Goal: Information Seeking & Learning: Learn about a topic

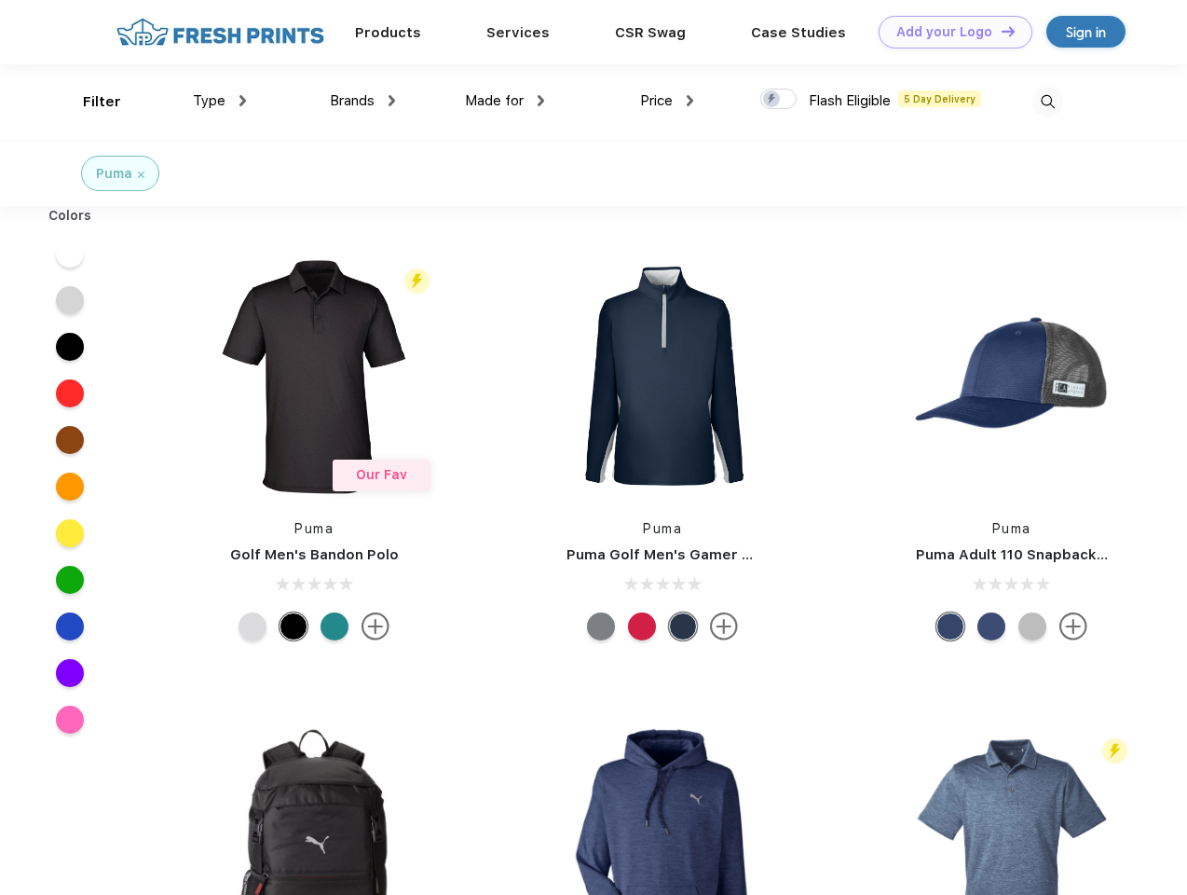
click at [949, 32] on link "Add your Logo Design Tool" at bounding box center [956, 32] width 154 height 33
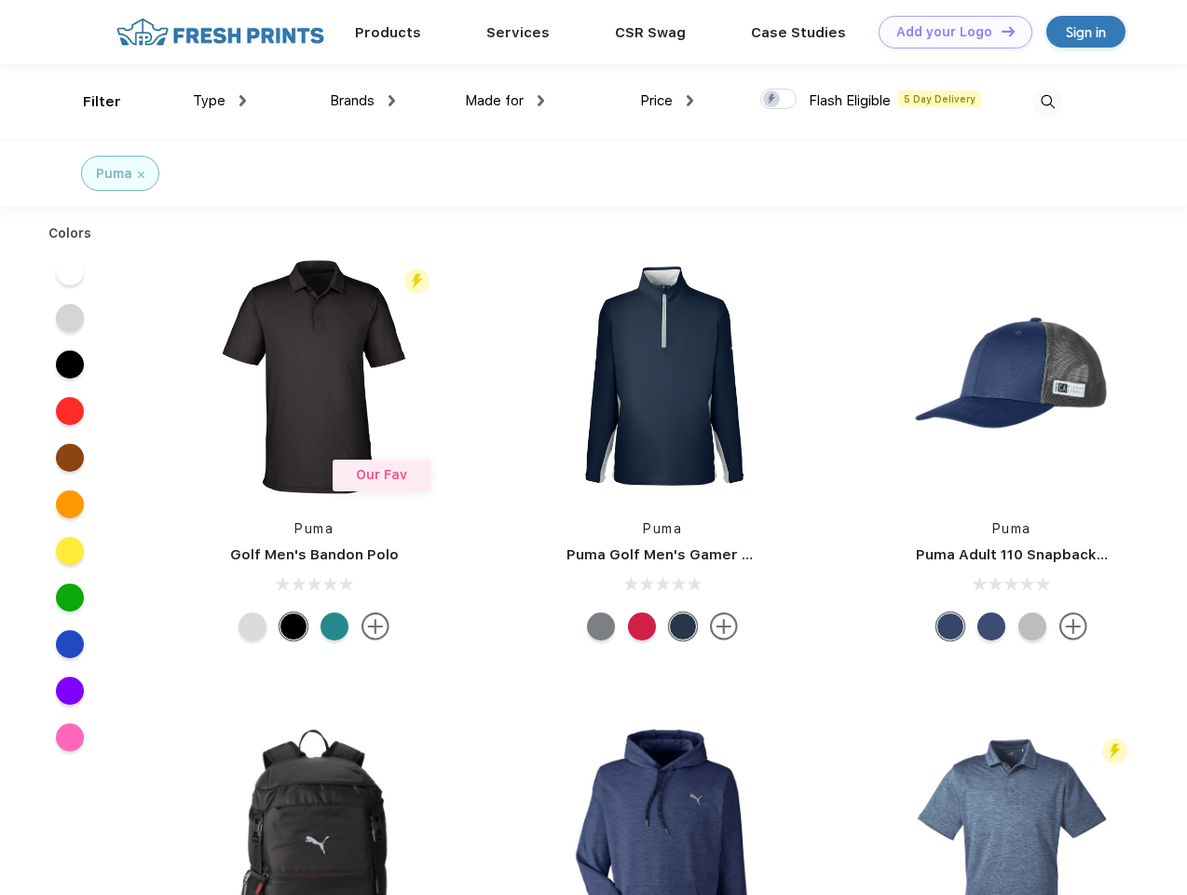
click at [0, 0] on div "Design Tool" at bounding box center [0, 0] width 0 height 0
click at [1000, 31] on link "Add your Logo Design Tool" at bounding box center [956, 32] width 154 height 33
click at [89, 102] on div "Filter" at bounding box center [102, 101] width 38 height 21
click at [220, 101] on span "Type" at bounding box center [209, 100] width 33 height 17
click at [363, 101] on span "Brands" at bounding box center [352, 100] width 45 height 17
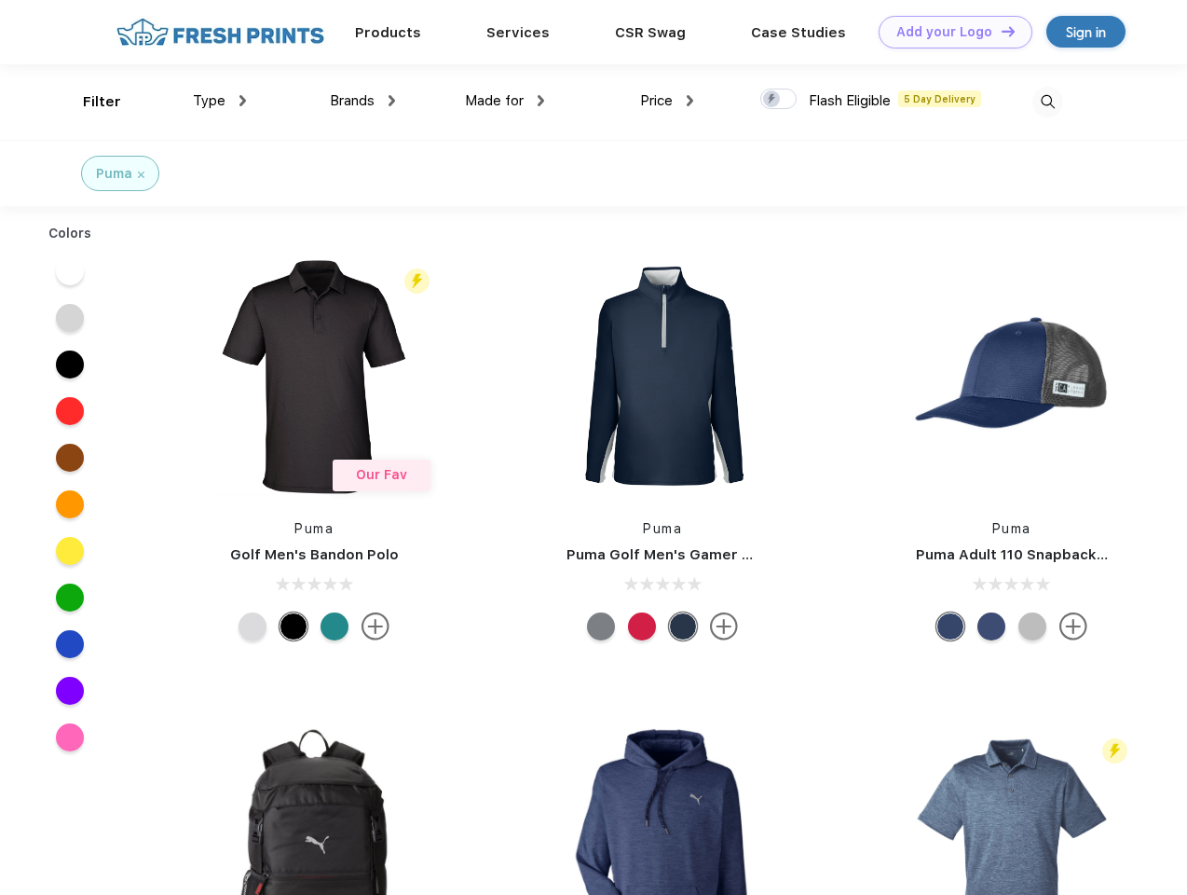
click at [505, 101] on span "Made for" at bounding box center [494, 100] width 59 height 17
click at [667, 101] on span "Price" at bounding box center [656, 100] width 33 height 17
click at [779, 100] on div at bounding box center [778, 99] width 36 height 21
click at [773, 100] on input "checkbox" at bounding box center [766, 94] width 12 height 12
click at [1047, 102] on img at bounding box center [1048, 102] width 31 height 31
